Goal: Find specific page/section: Find specific page/section

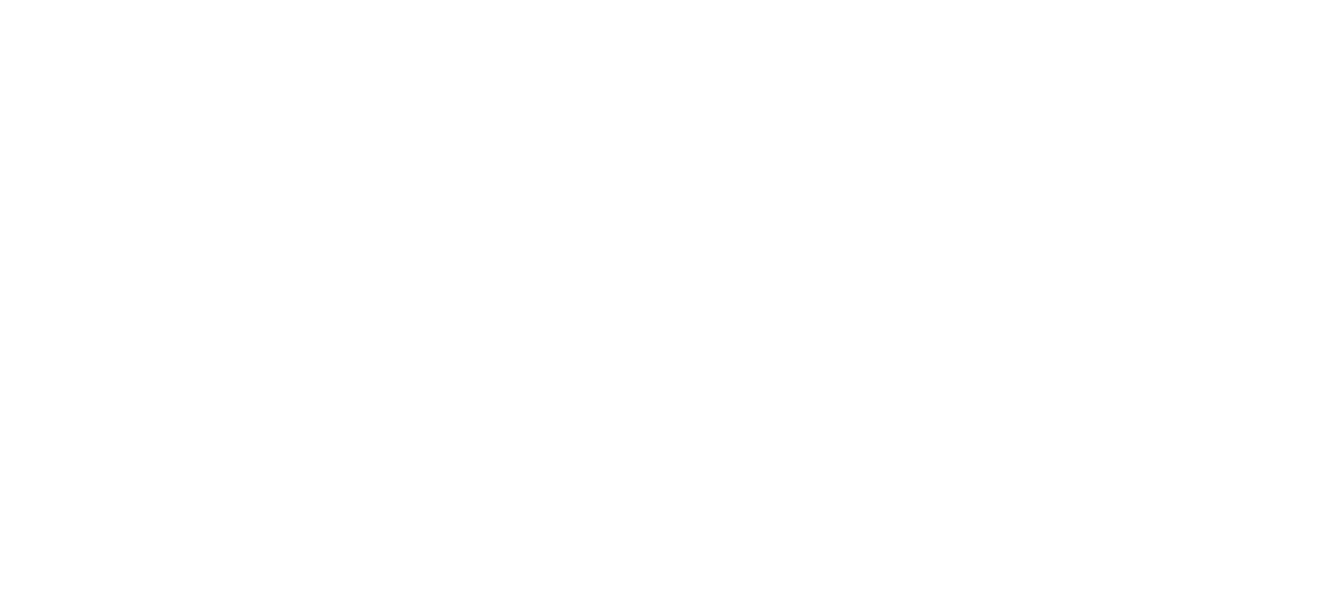
click at [400, 138] on div at bounding box center [660, 302] width 1306 height 604
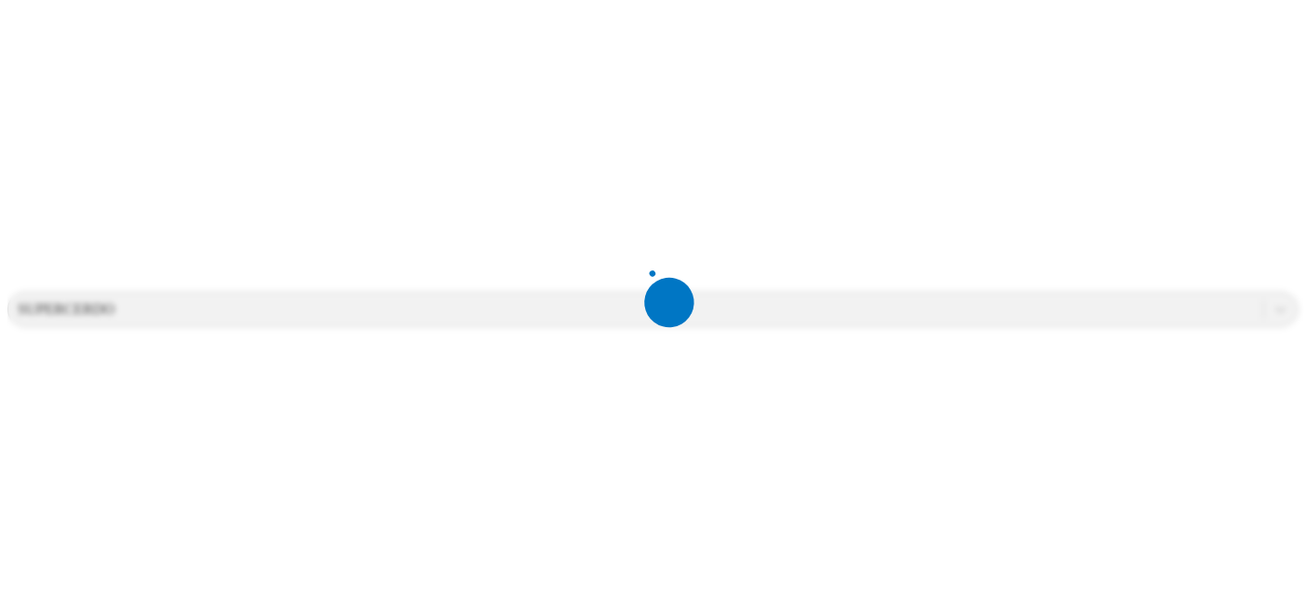
scroll to position [544, 0]
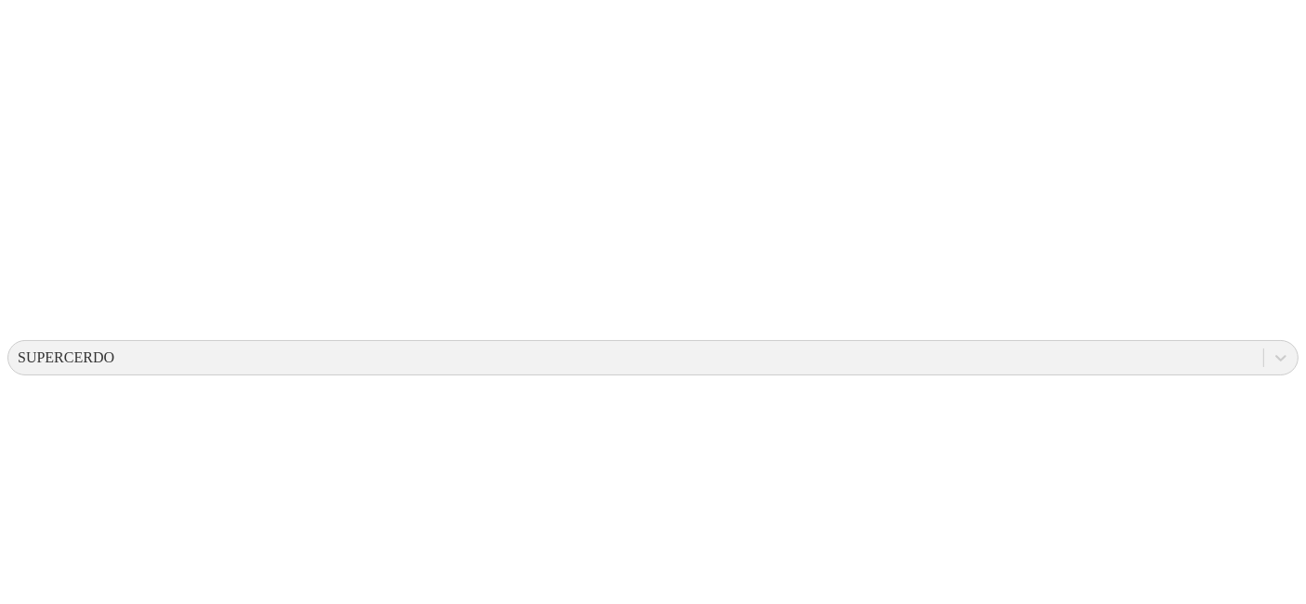
scroll to position [427, 0]
drag, startPoint x: 1289, startPoint y: 485, endPoint x: 1317, endPoint y: 310, distance: 176.9
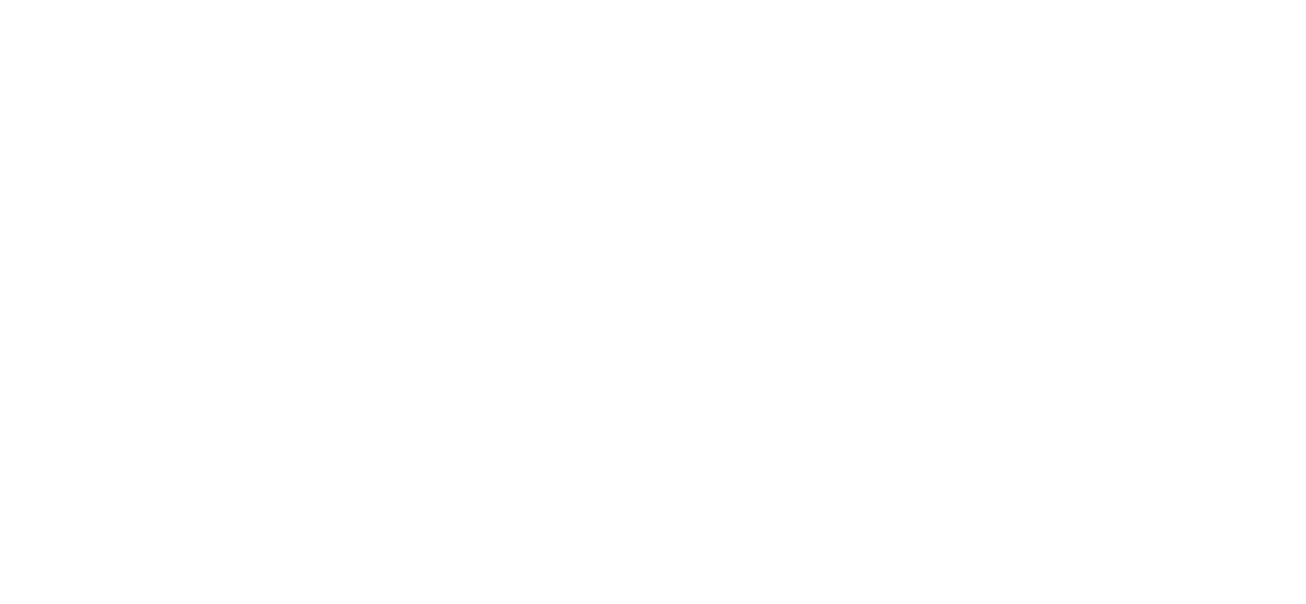
click at [1117, 38] on div at bounding box center [667, 302] width 1321 height 604
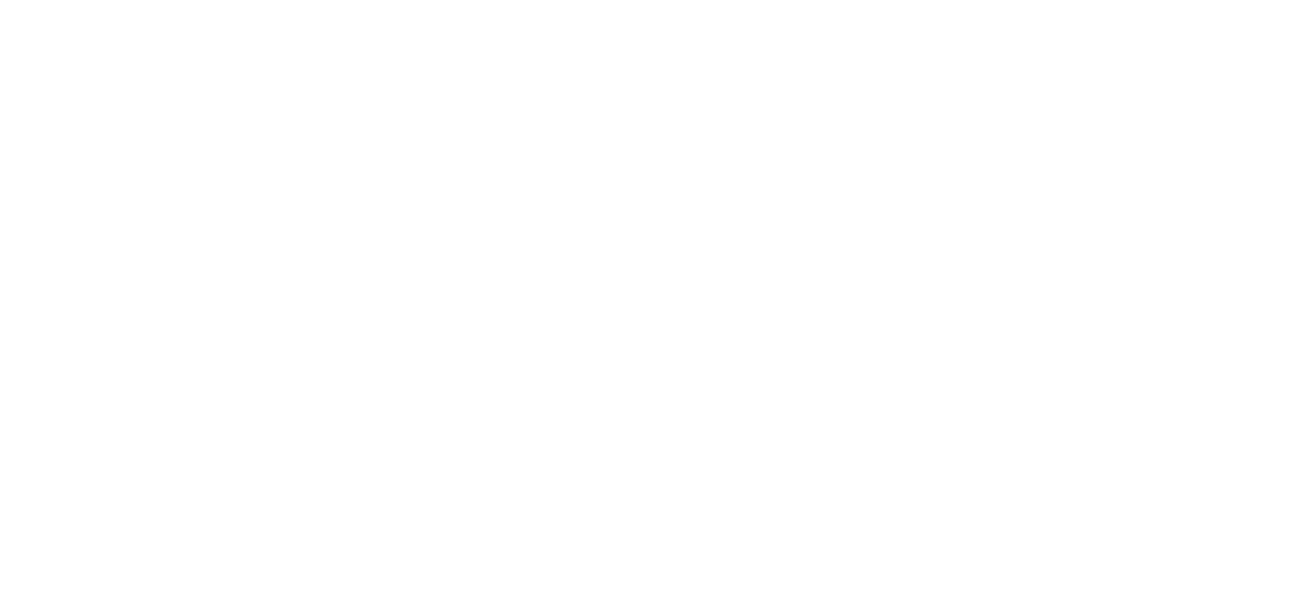
scroll to position [1073, 0]
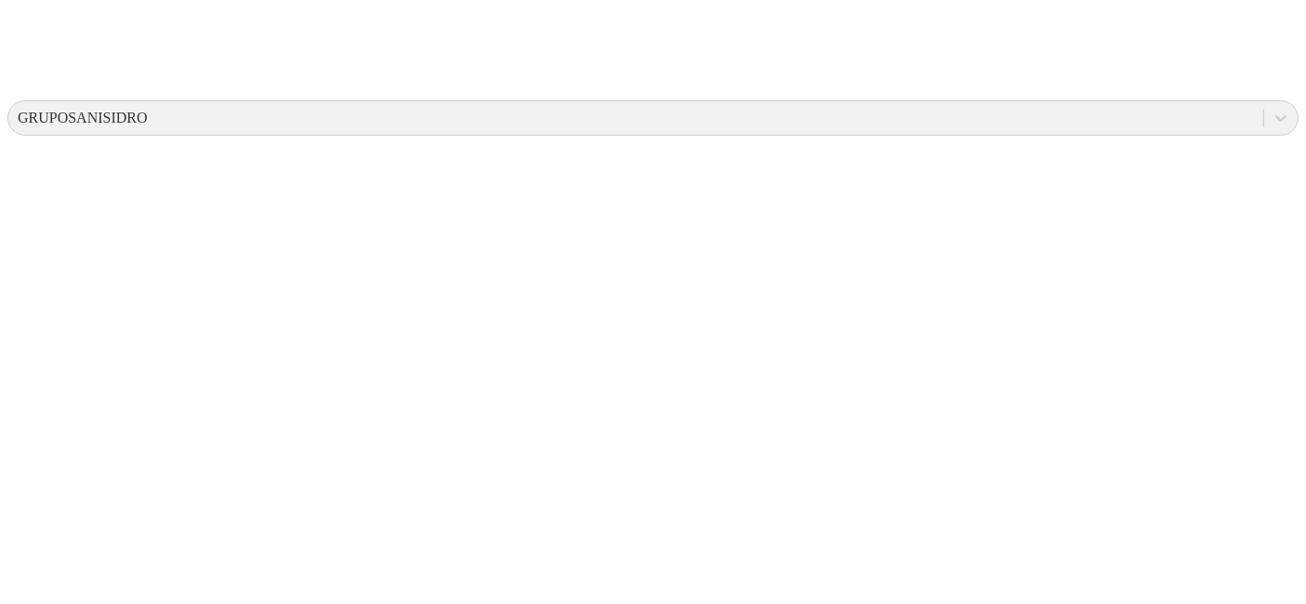
scroll to position [609, 0]
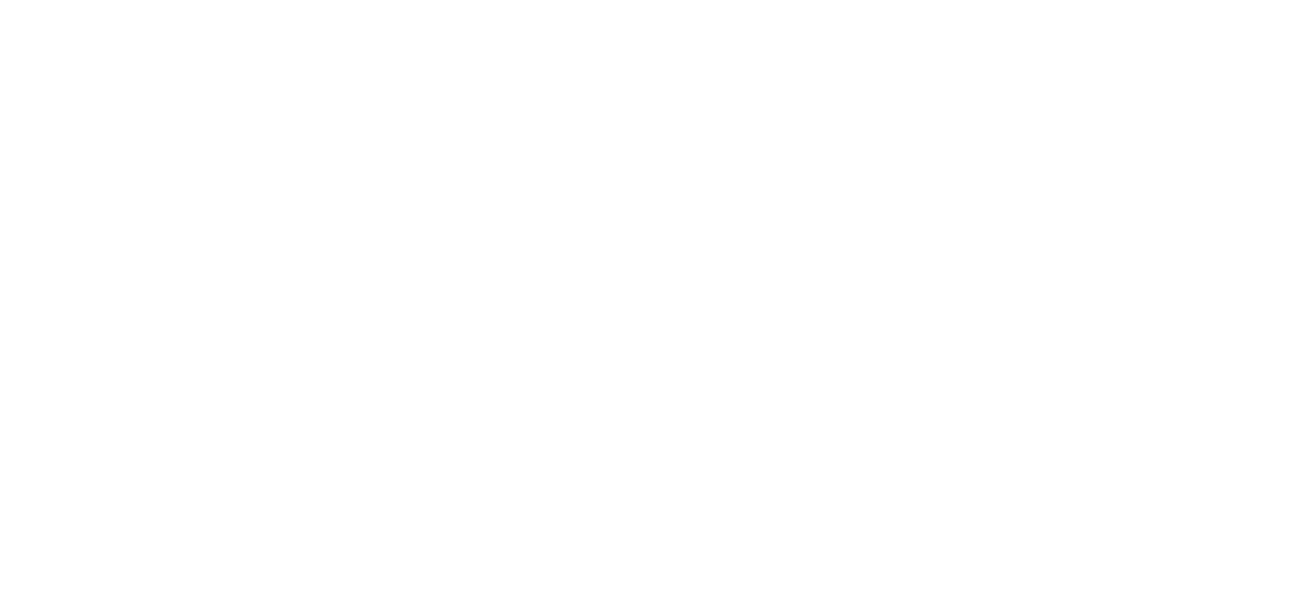
scroll to position [1527, 0]
